Goal: Task Accomplishment & Management: Use online tool/utility

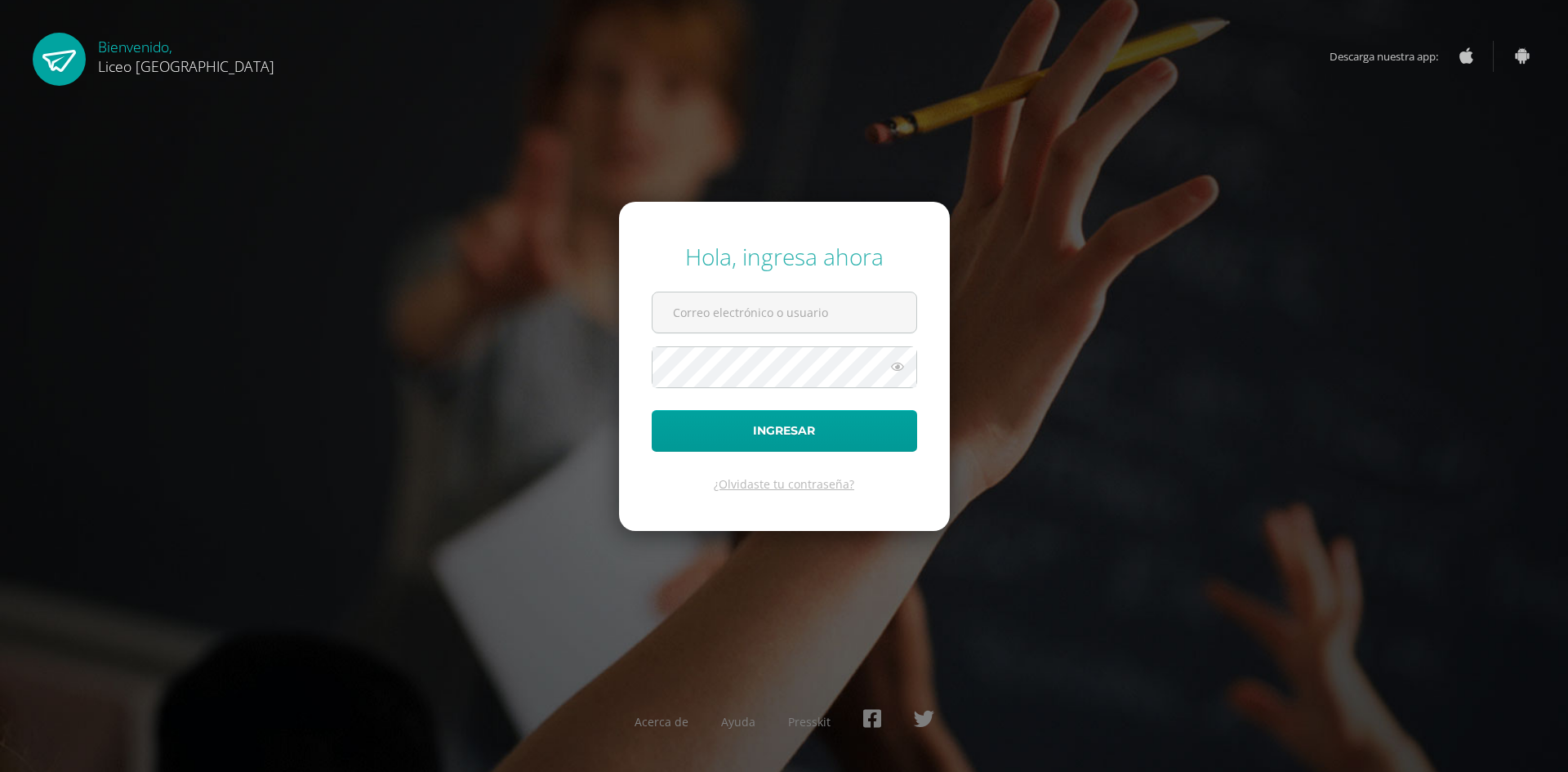
type input "sonia.calo@liceoguatemala.edu.gt"
click at [732, 434] on button "Ingresar" at bounding box center [784, 431] width 266 height 42
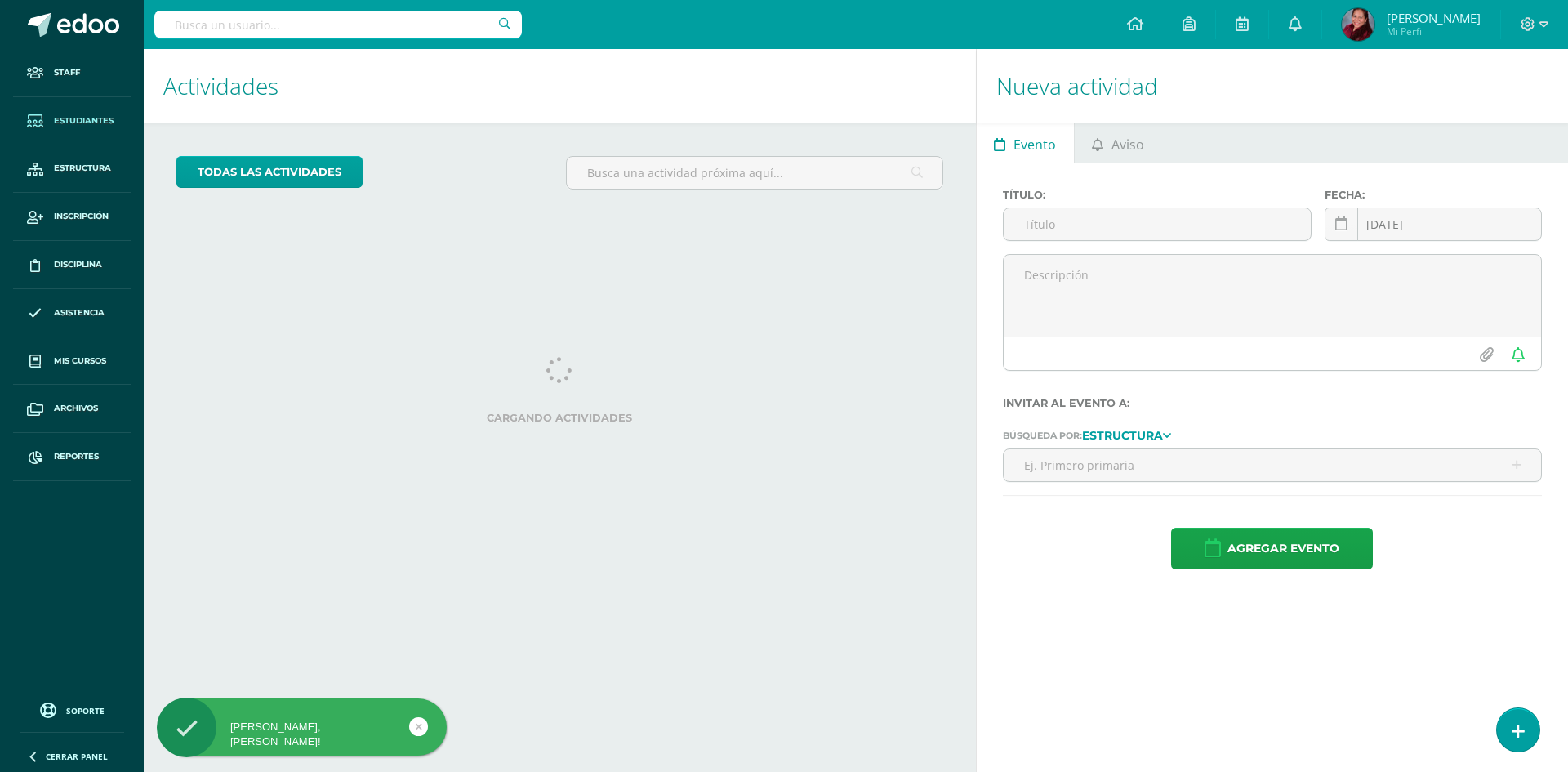
click at [75, 115] on span "Estudiantes" at bounding box center [83, 120] width 60 height 13
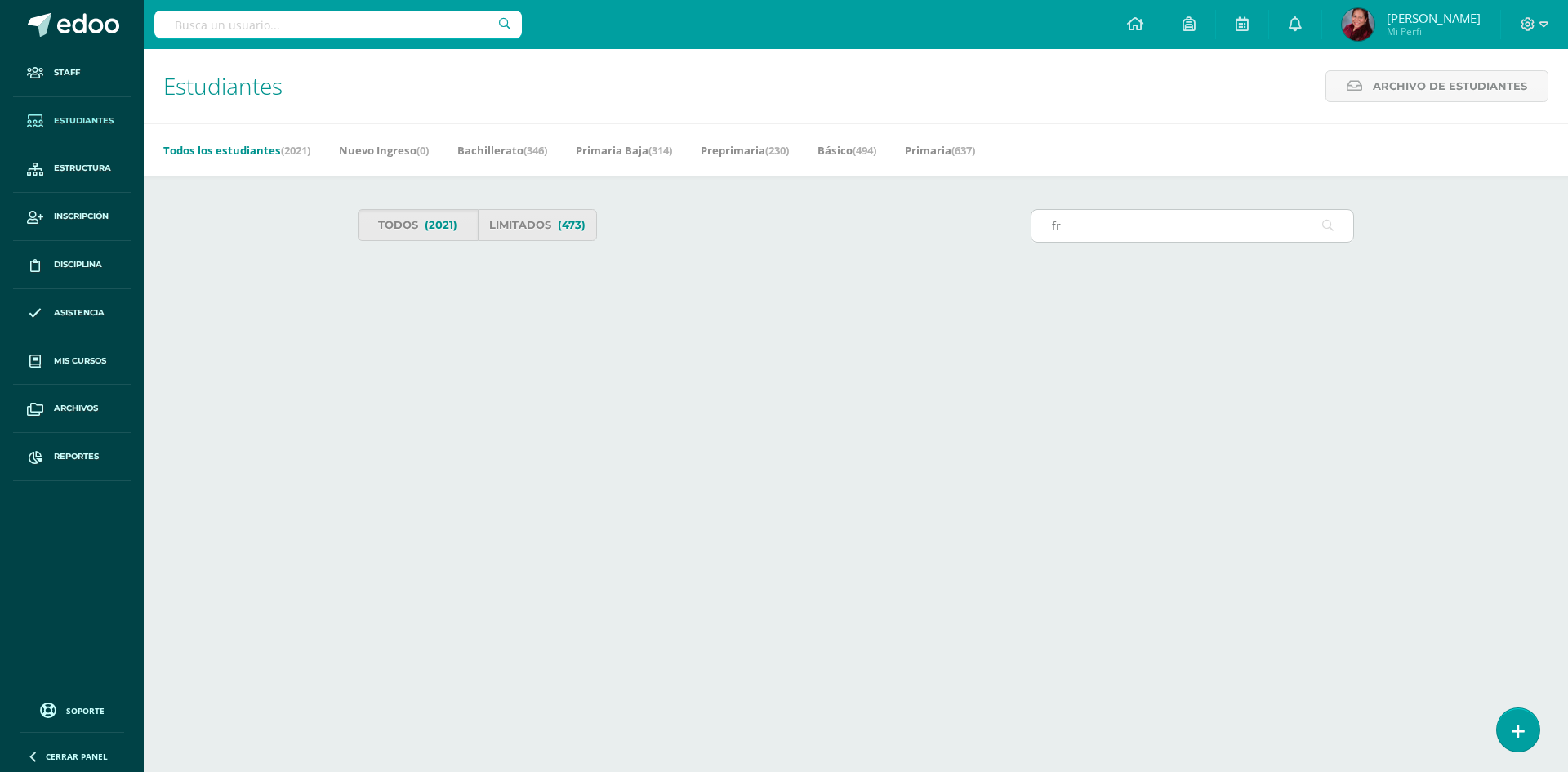
type input "f"
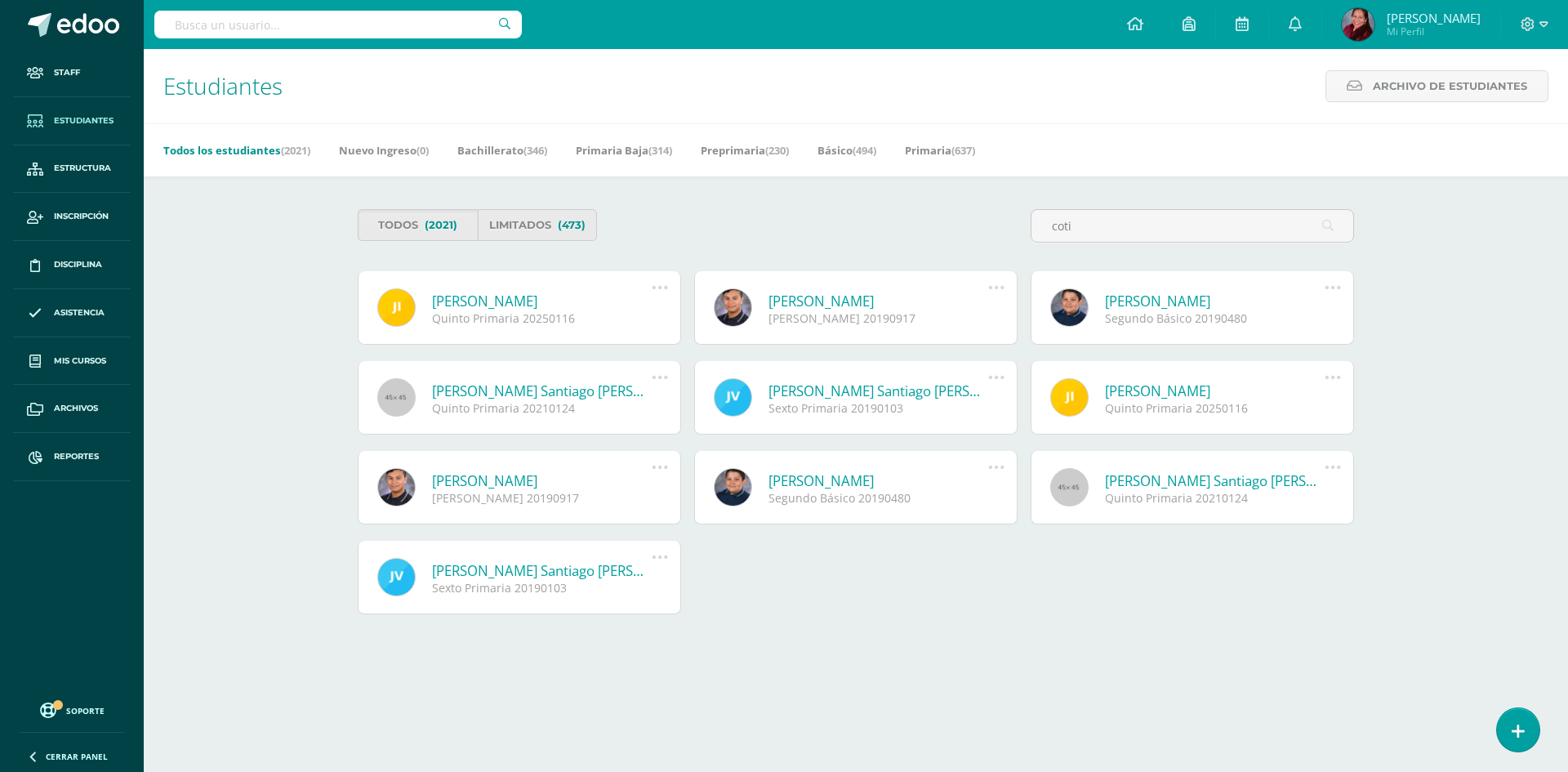
type input "coti"
click at [512, 396] on link "[PERSON_NAME] Santiago [PERSON_NAME]" at bounding box center [542, 390] width 220 height 18
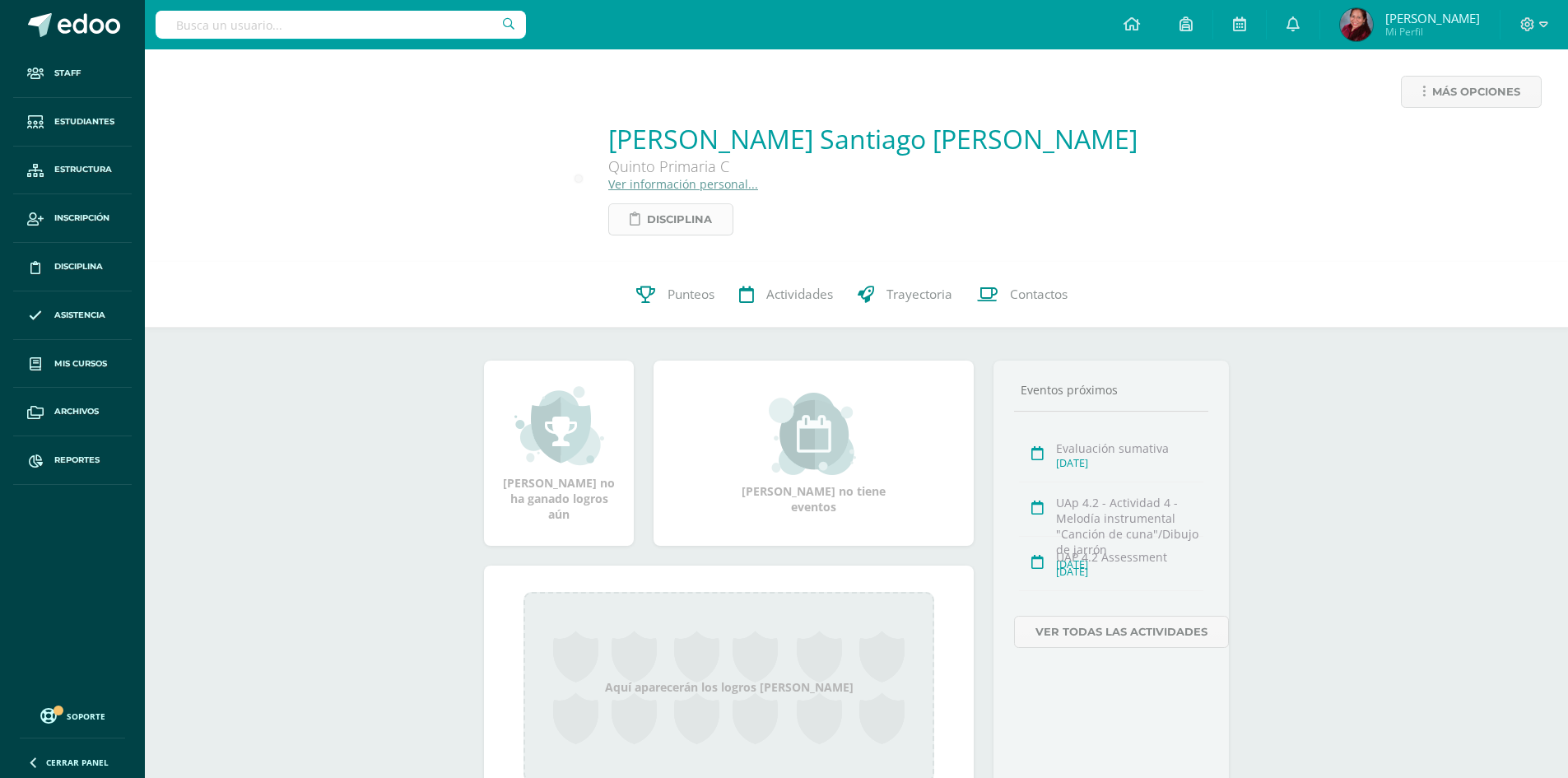
click at [712, 217] on span "Disciplina" at bounding box center [679, 219] width 65 height 30
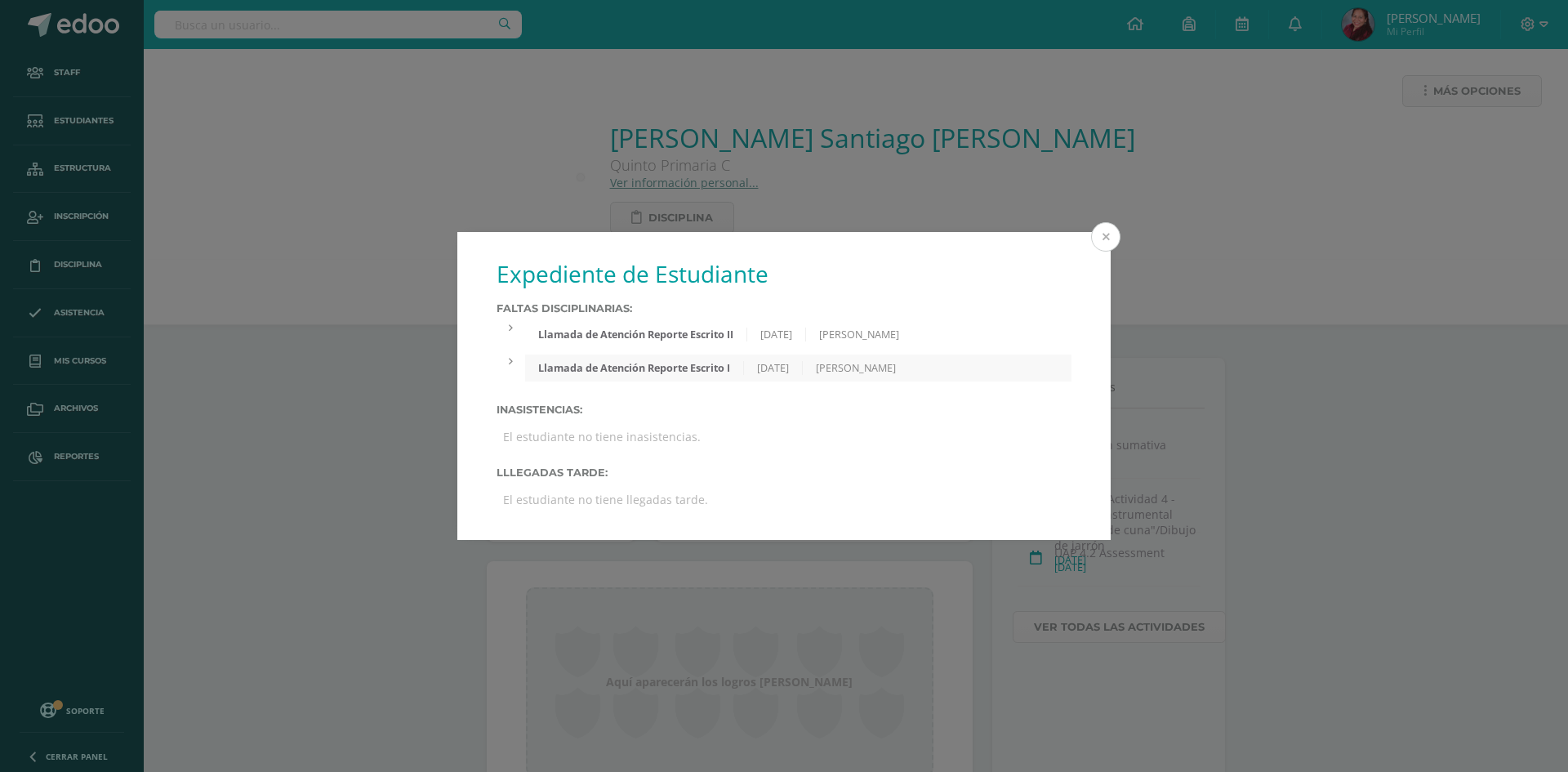
click at [1099, 232] on button at bounding box center [1106, 237] width 30 height 30
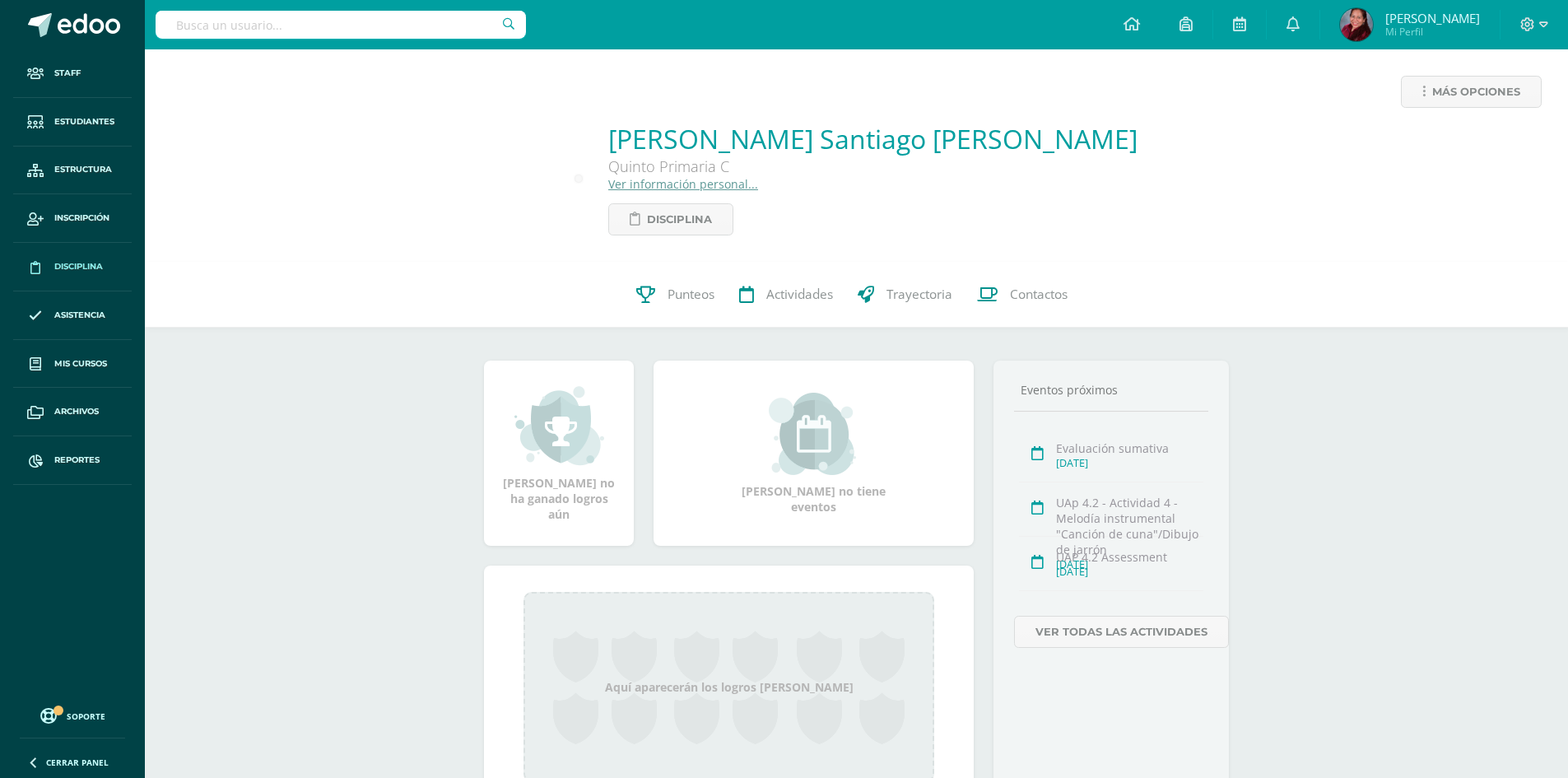
click at [81, 268] on span "Disciplina" at bounding box center [78, 266] width 49 height 13
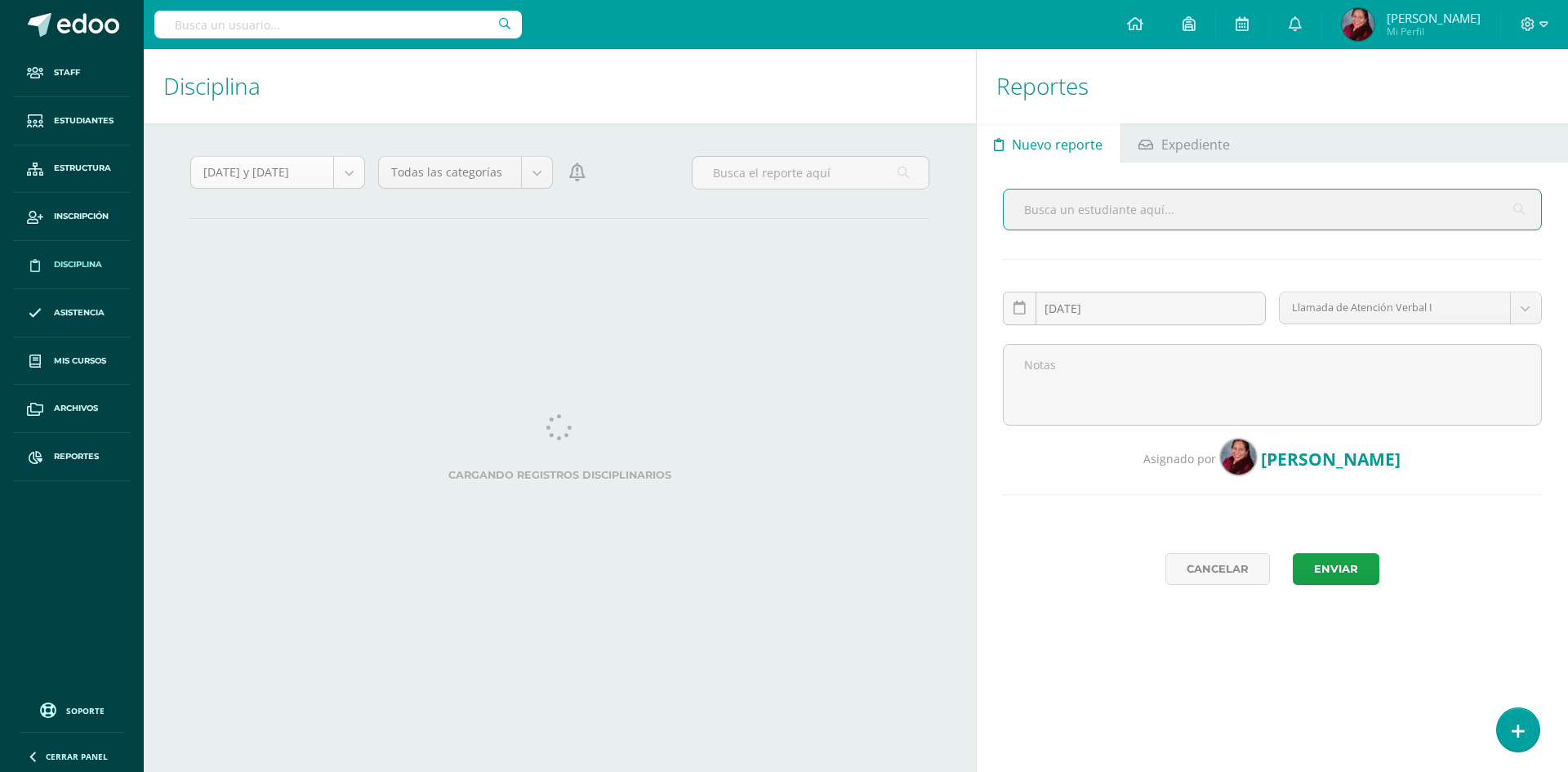
click at [352, 176] on body "Staff Estudiantes Estructura Inscripción Disciplina Asistencia Mis cursos Archi…" at bounding box center [784, 386] width 1568 height 772
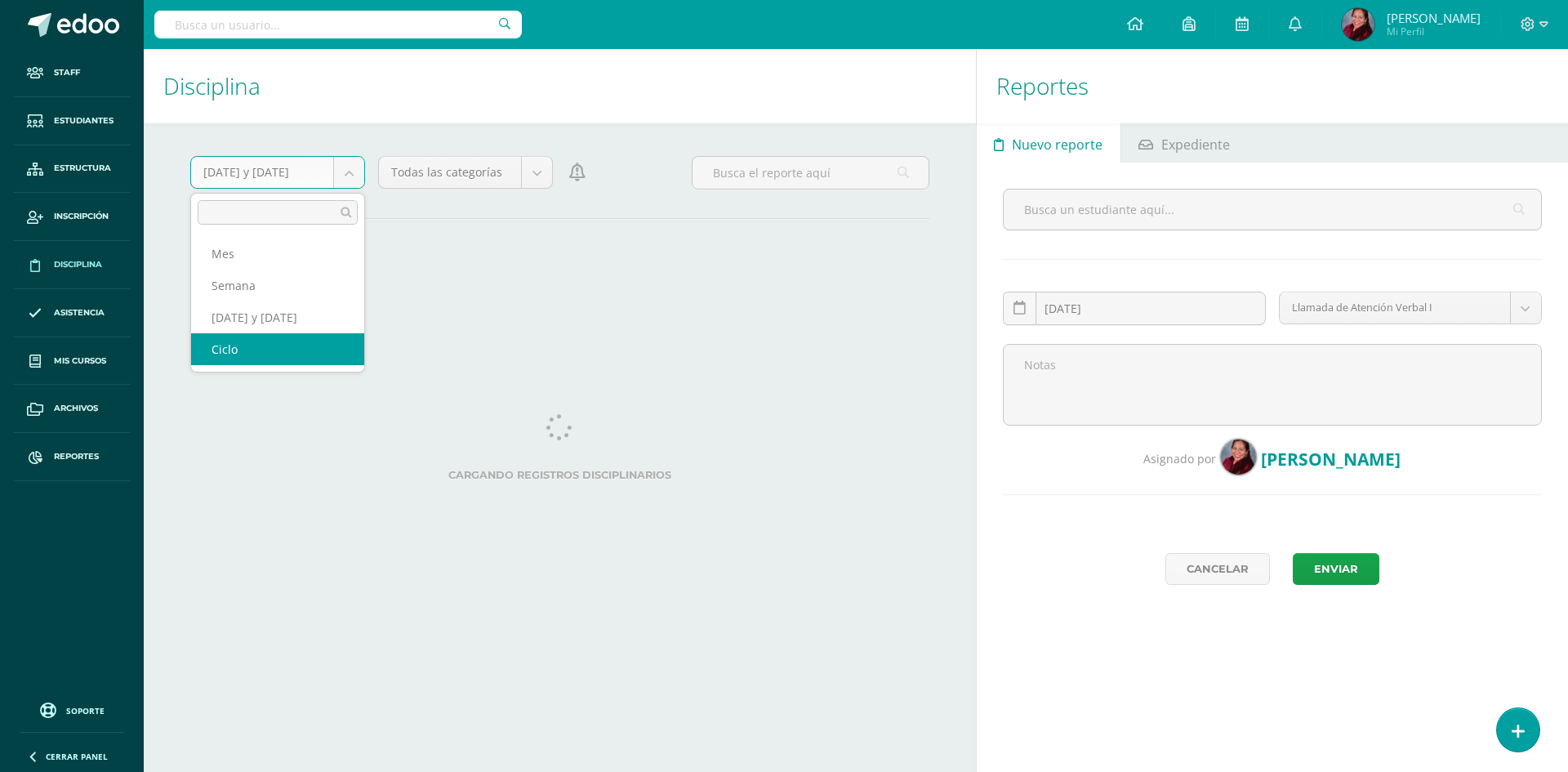
select select "cycle"
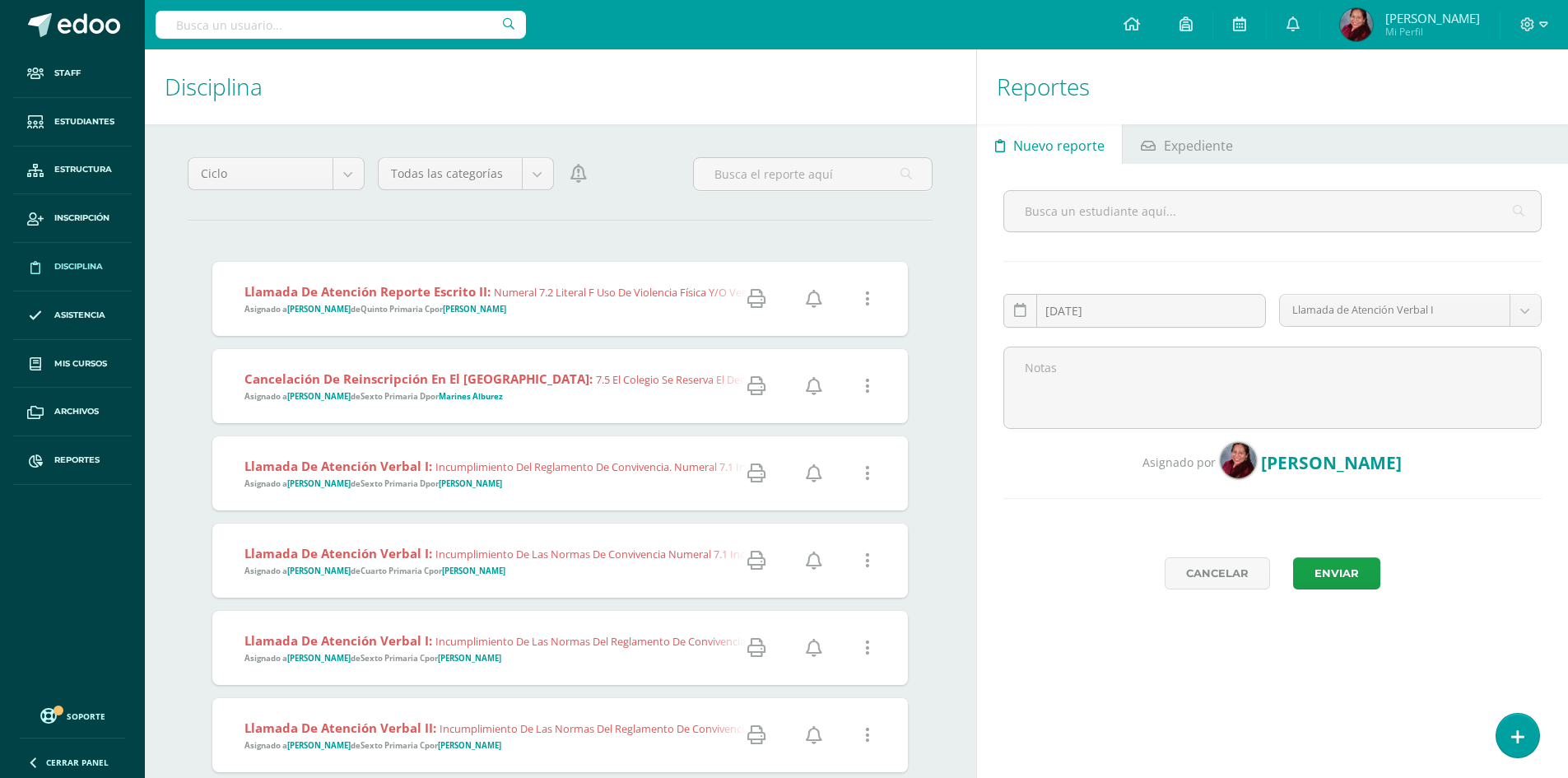
click at [754, 298] on icon at bounding box center [756, 298] width 18 height 18
